Goal: Task Accomplishment & Management: Complete application form

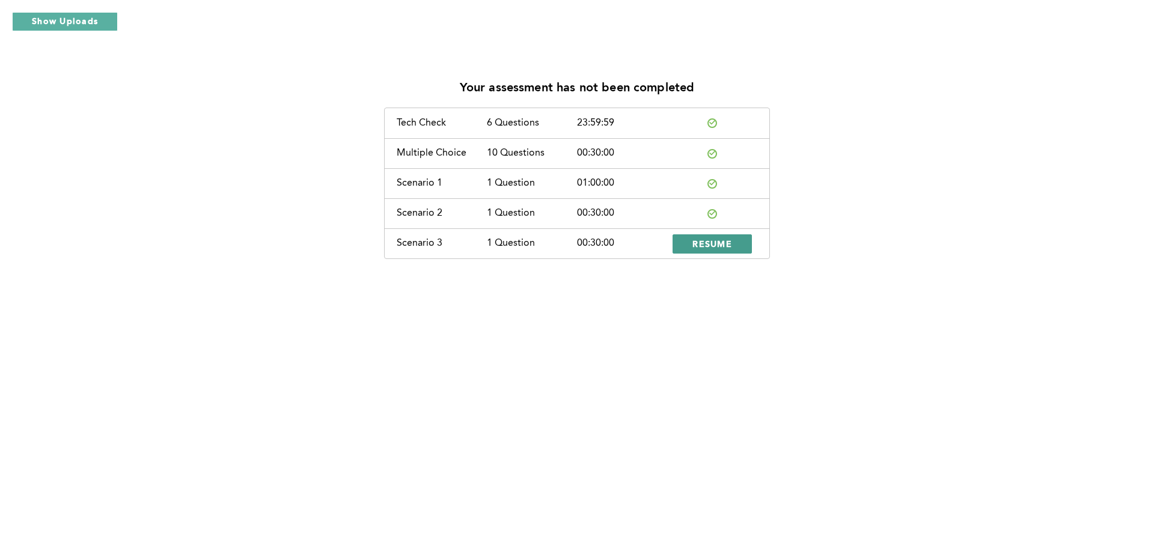
click at [718, 242] on span "RESUME" at bounding box center [712, 243] width 40 height 11
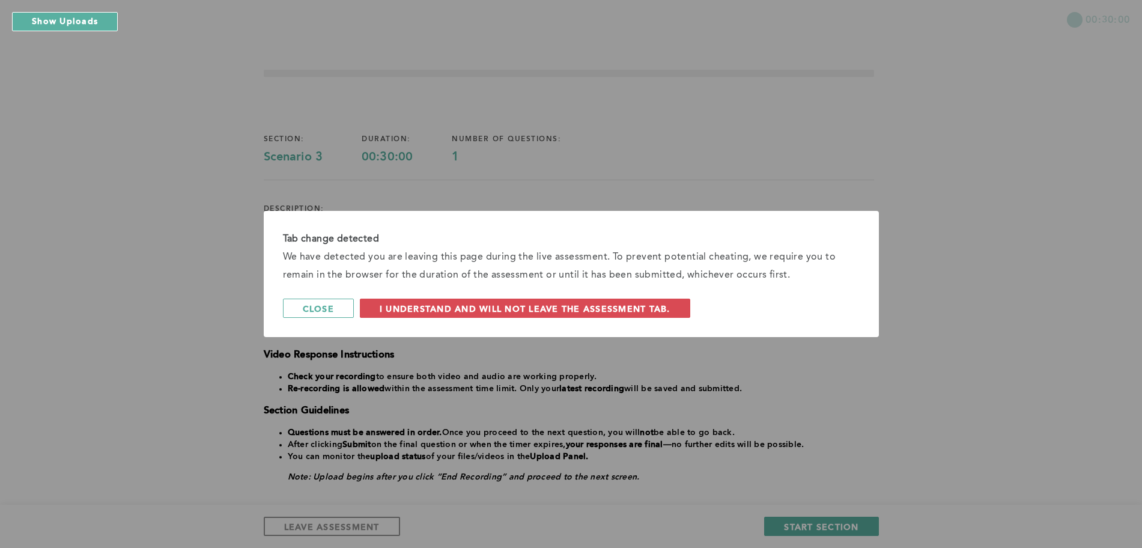
click at [725, 383] on div "Tab change detected We have detected you are leaving this page during the live …" at bounding box center [571, 274] width 1142 height 548
click at [638, 320] on div "Tab change detected We have detected you are leaving this page during the live …" at bounding box center [571, 274] width 615 height 126
click at [638, 310] on span "I understand and will not leave the assessment tab." at bounding box center [525, 308] width 291 height 11
click at [334, 304] on span "Close" at bounding box center [318, 308] width 31 height 11
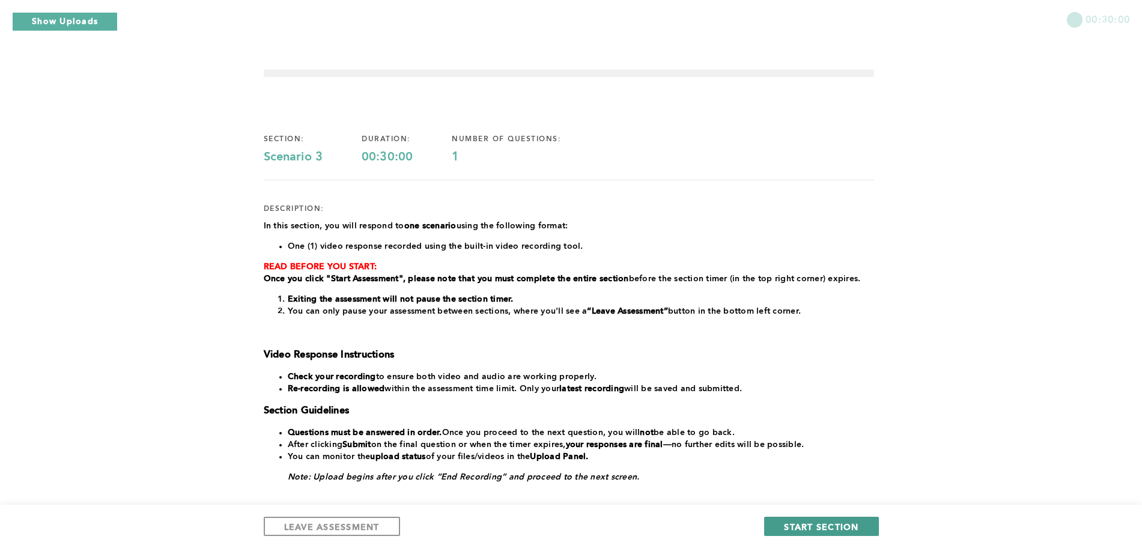
click at [725, 529] on span "START SECTION" at bounding box center [821, 526] width 75 height 11
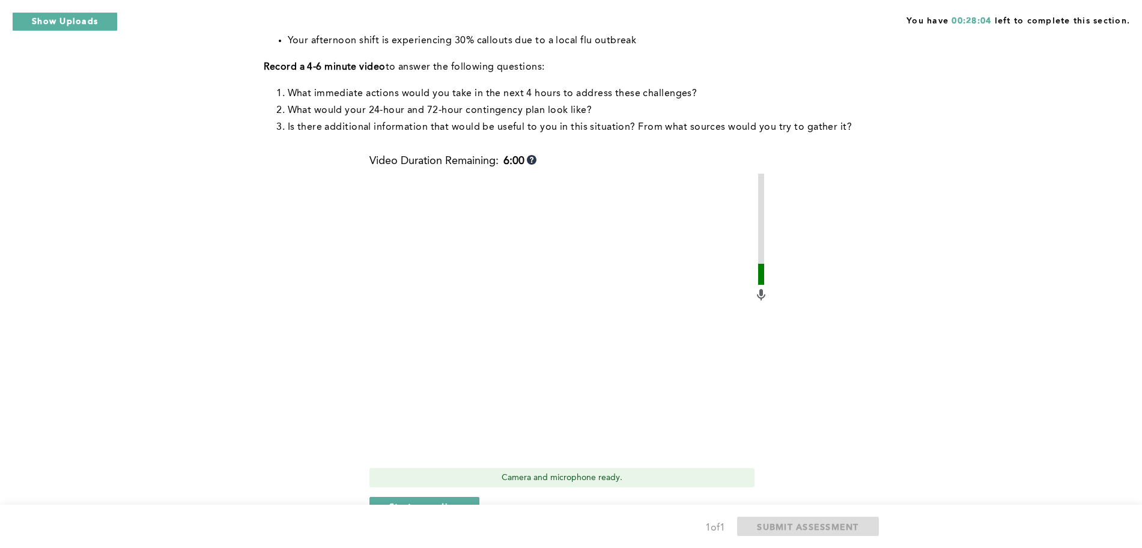
scroll to position [225, 0]
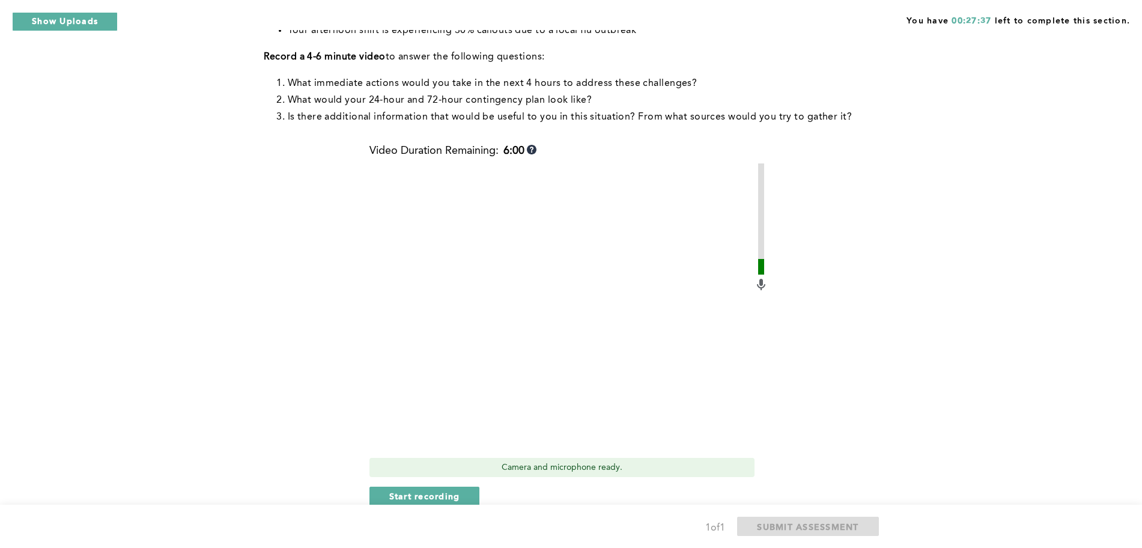
click at [725, 326] on div "You have 00:27:37 left to complete this section. Q1 Context : You are the Opera…" at bounding box center [571, 199] width 1142 height 849
click at [435, 492] on span "Start recording" at bounding box center [424, 495] width 71 height 11
click at [436, 491] on span "Stop recording" at bounding box center [424, 495] width 70 height 11
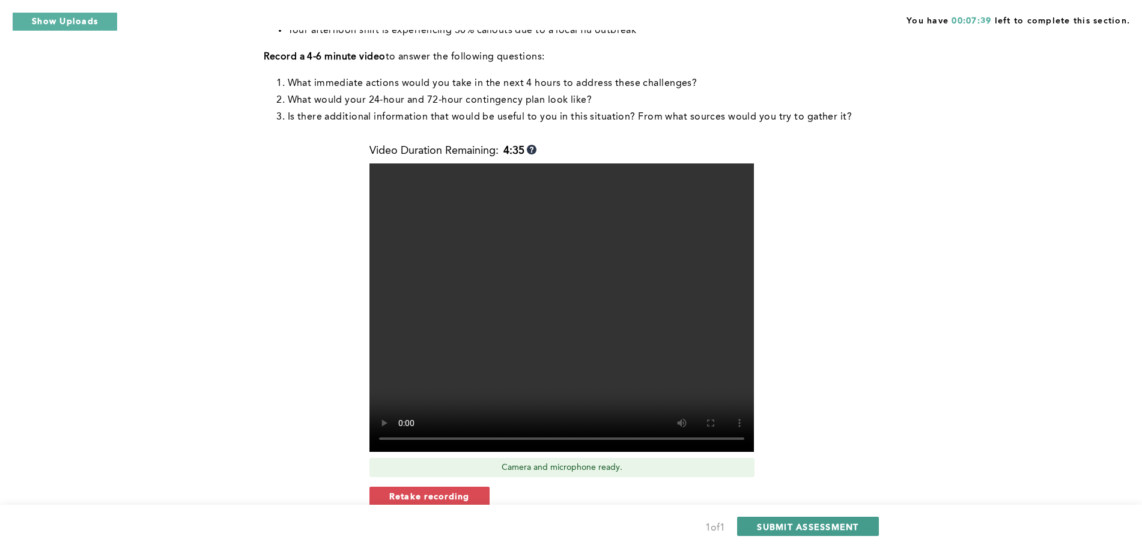
click at [725, 531] on span "SUBMIT ASSESSMENT" at bounding box center [808, 526] width 102 height 11
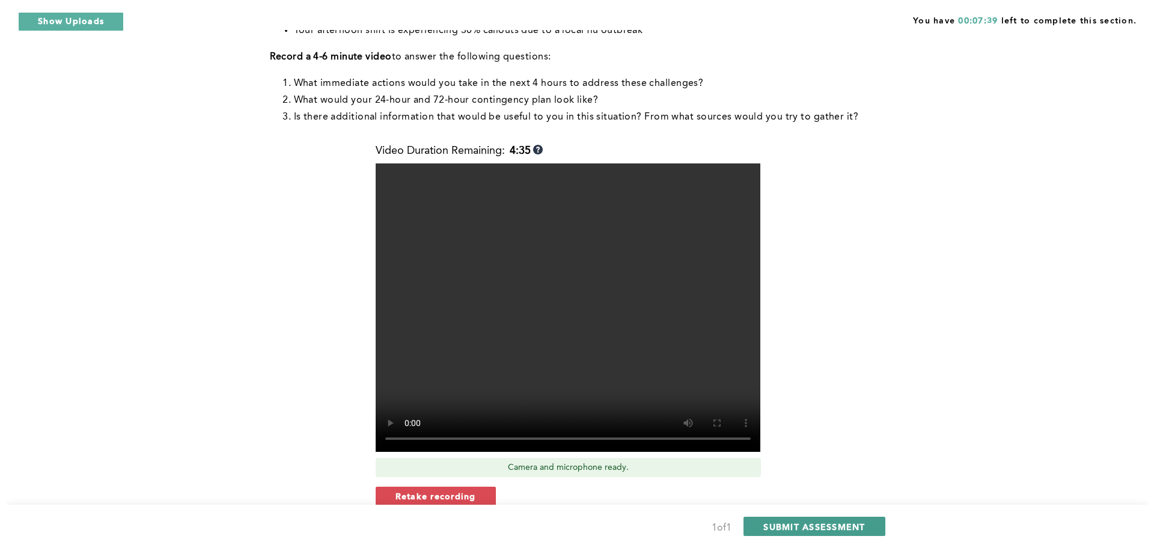
scroll to position [0, 0]
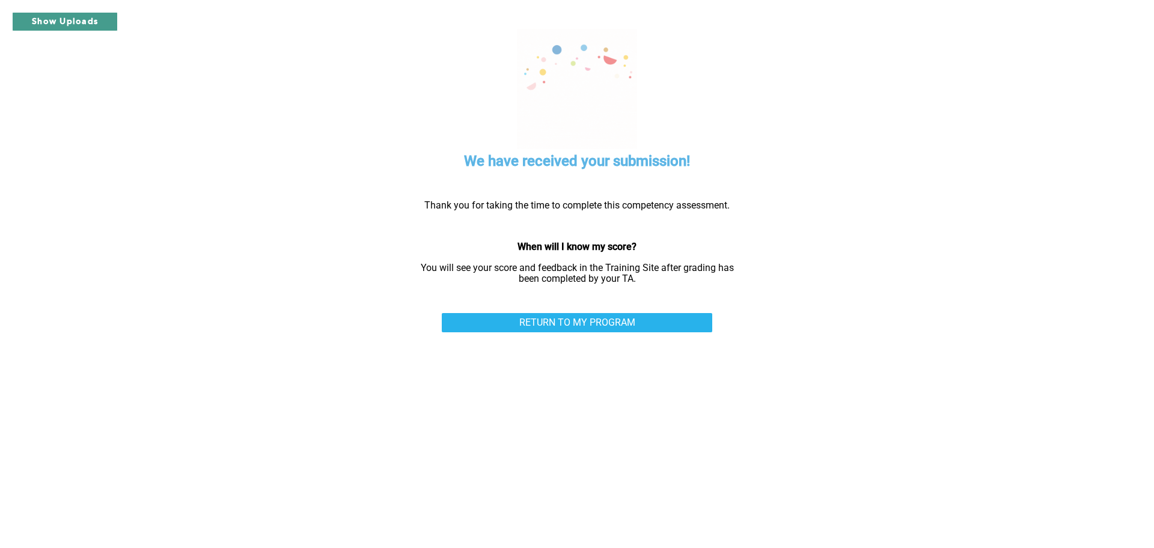
click at [78, 22] on button "Show Uploads" at bounding box center [65, 21] width 106 height 19
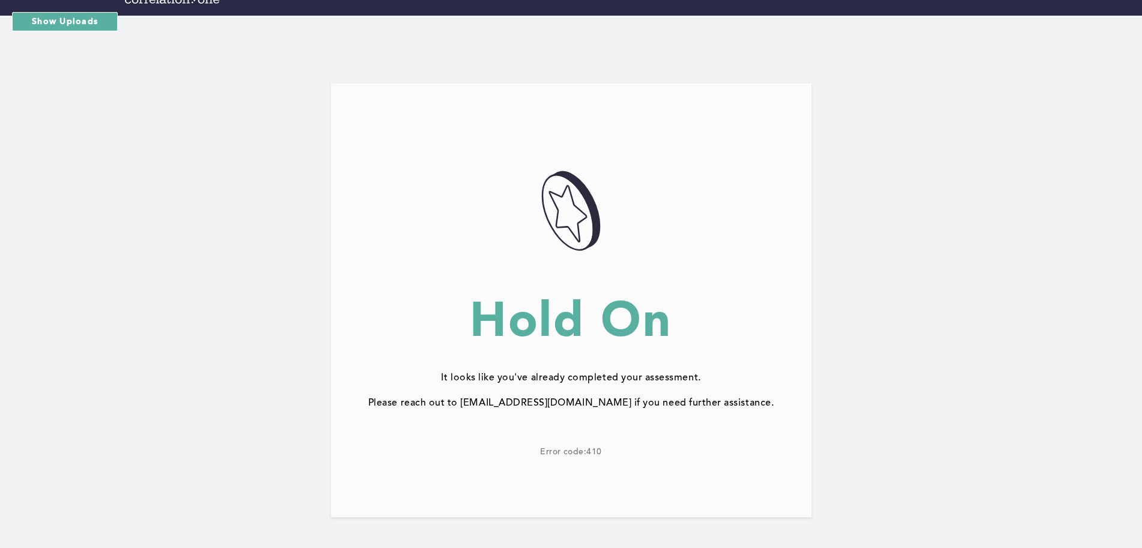
scroll to position [23, 0]
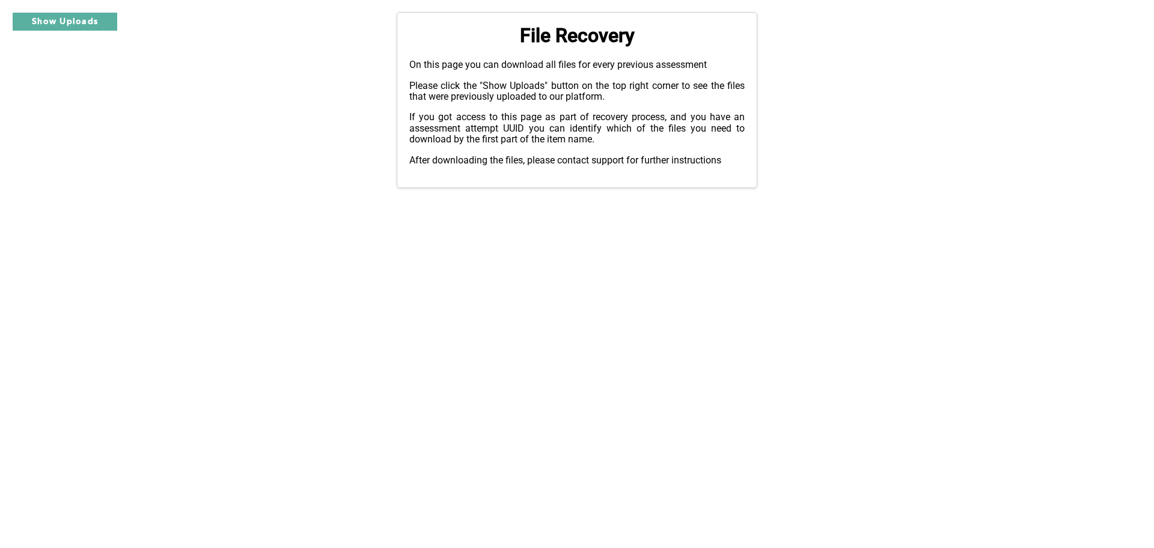
click at [85, 18] on button "Show Uploads" at bounding box center [65, 21] width 106 height 19
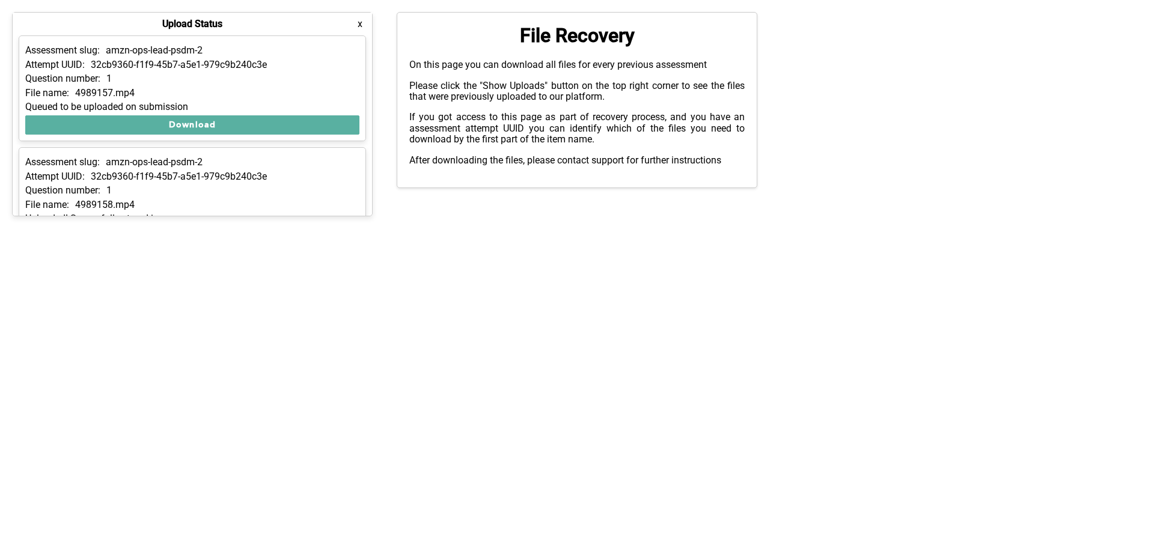
scroll to position [43, 0]
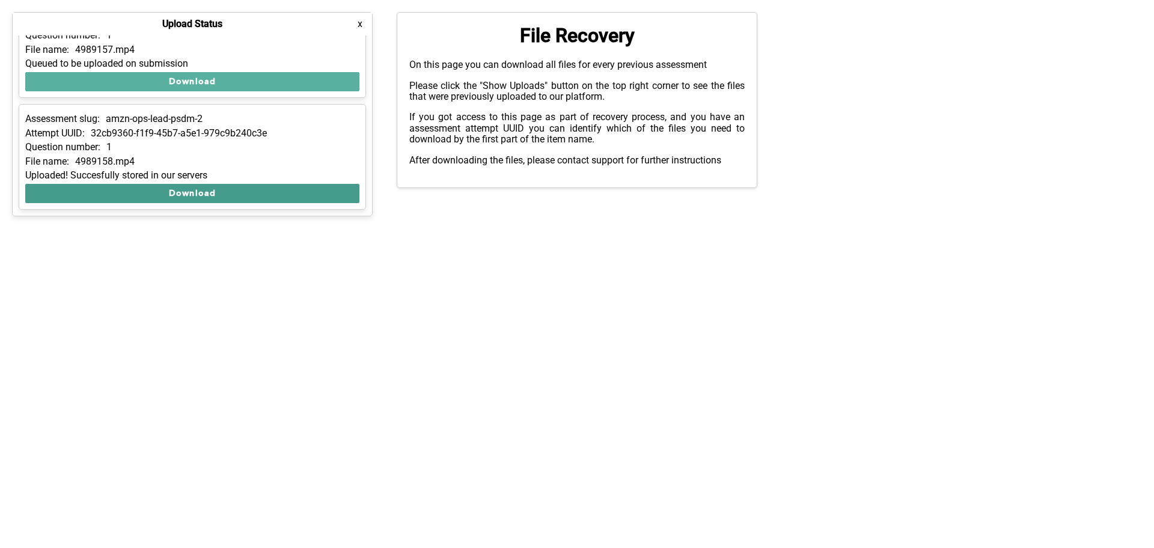
click at [147, 191] on button "Download" at bounding box center [192, 193] width 334 height 19
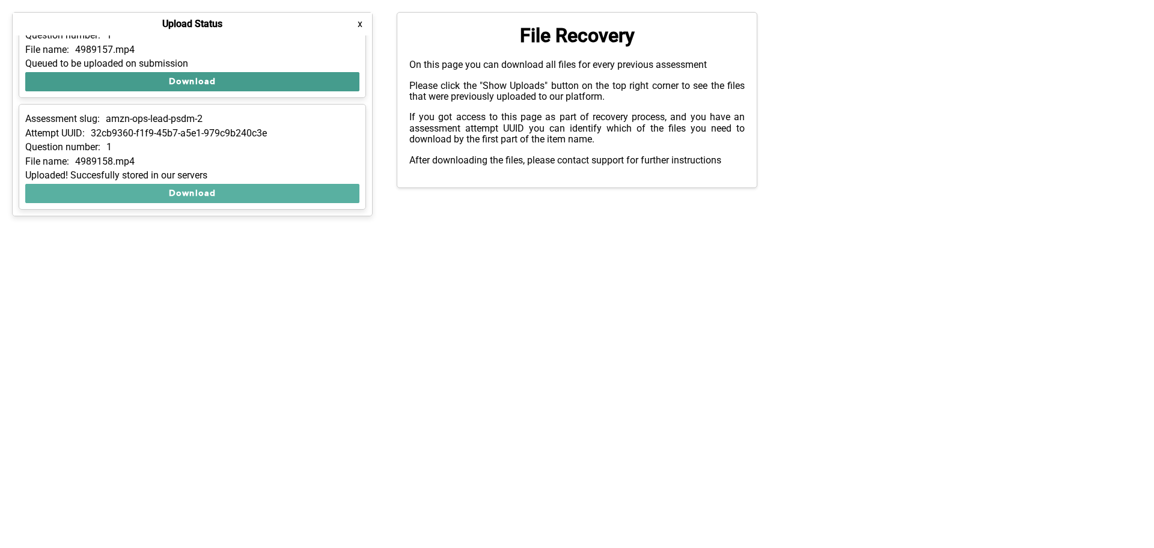
click at [234, 81] on button "Download" at bounding box center [192, 81] width 334 height 19
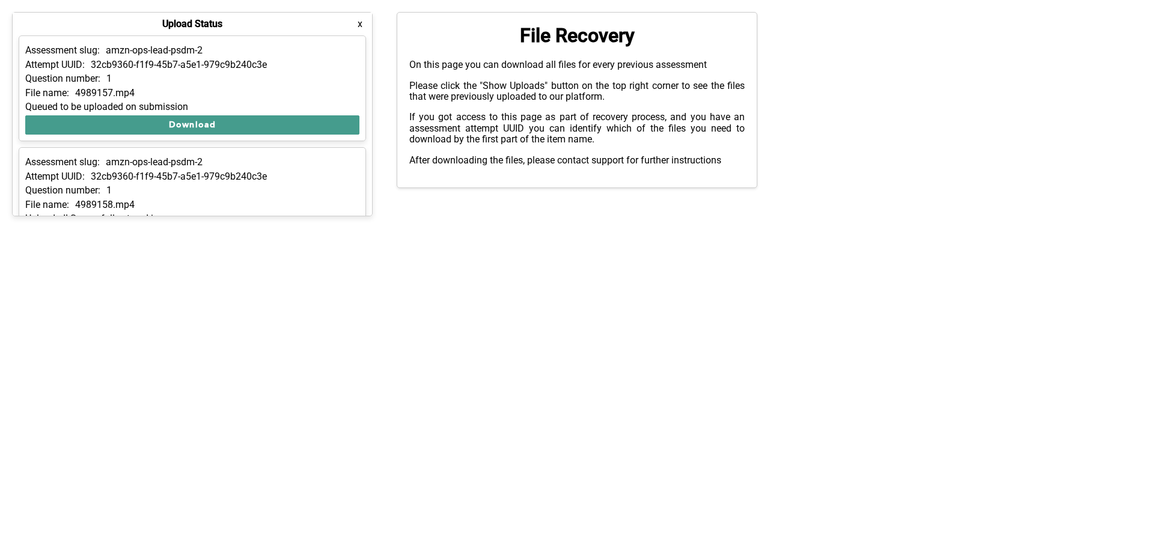
click at [189, 124] on button "Download" at bounding box center [192, 124] width 334 height 19
click at [820, 200] on html "Show Uploads Upload Status x Assessment slug: amzn-ops-lead-psdm-2 Attempt UUID…" at bounding box center [577, 100] width 1154 height 200
